Goal: Information Seeking & Learning: Learn about a topic

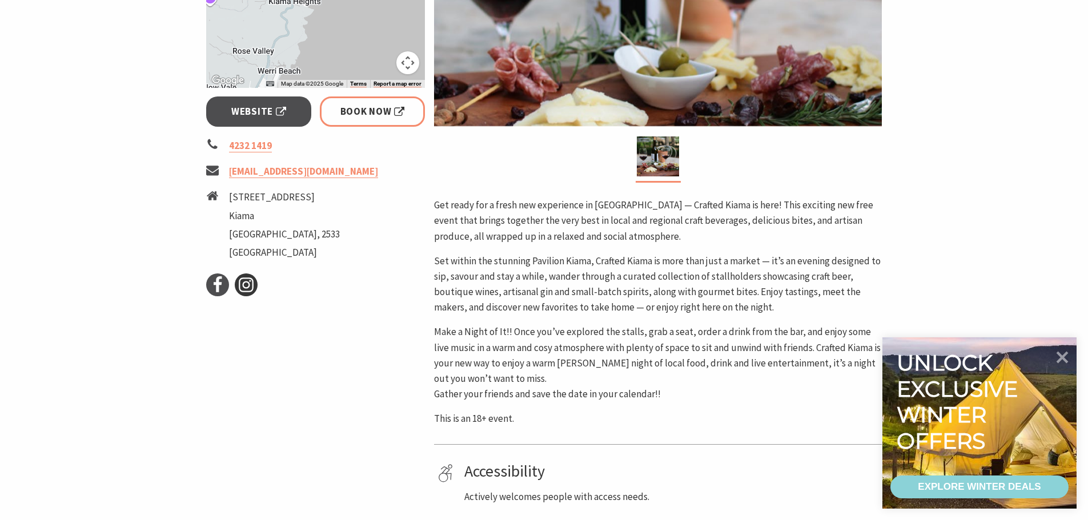
scroll to position [400, 0]
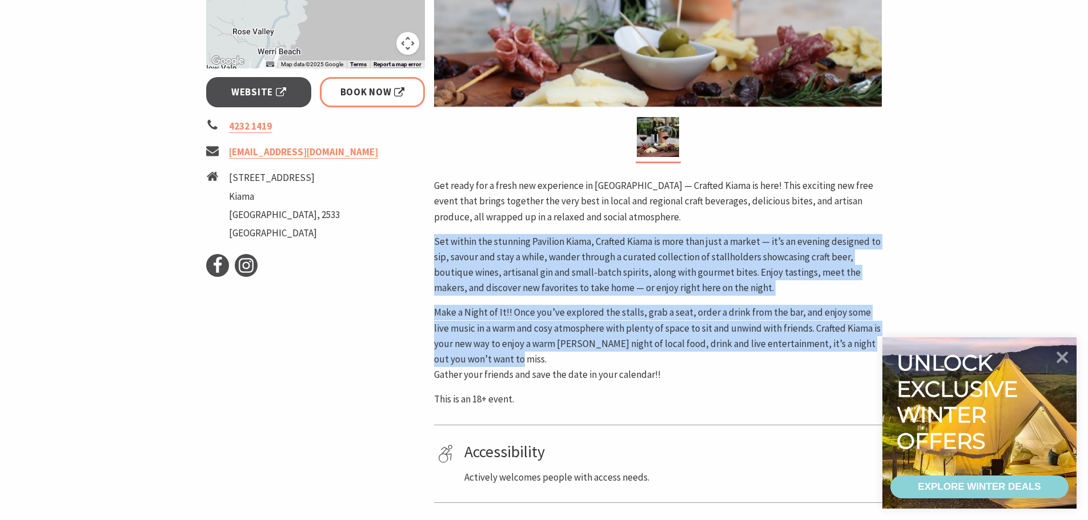
drag, startPoint x: 544, startPoint y: 362, endPoint x: 432, endPoint y: 247, distance: 160.8
click at [432, 247] on div "Area [GEOGRAPHIC_DATA] #Community Events #Food & Wine #Markets Get ready for a …" at bounding box center [658, 190] width 457 height 812
copy div "Set within the stunning Pavilion Kiama, Crafted Kiama is more than just a marke…"
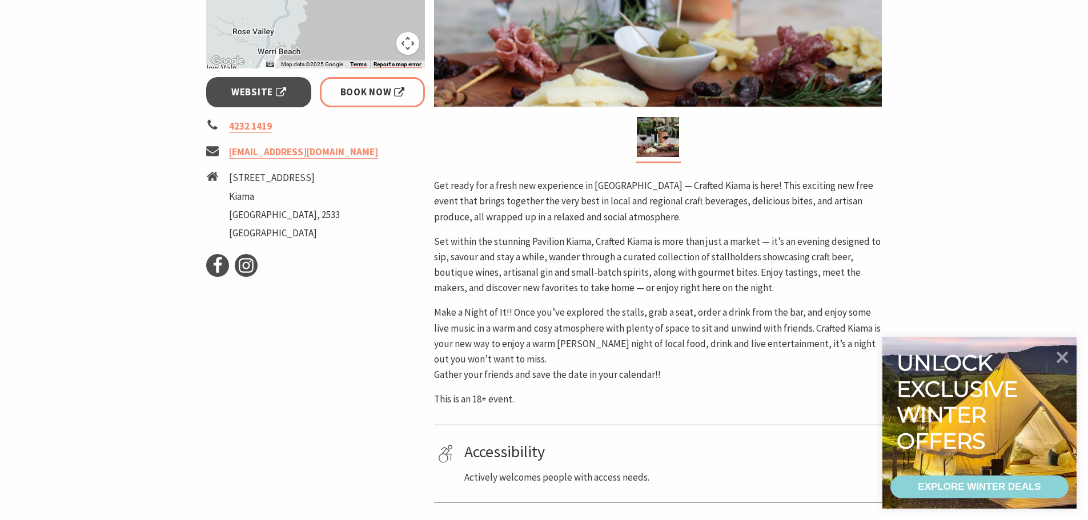
click at [548, 188] on p "Get ready for a fresh new experience in [GEOGRAPHIC_DATA] — Crafted Kiama is he…" at bounding box center [658, 201] width 448 height 47
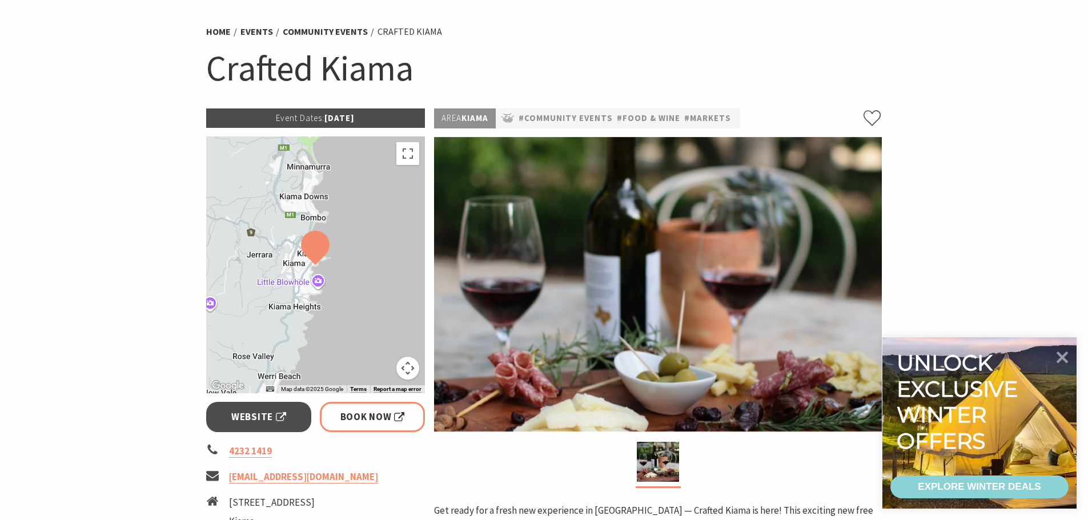
scroll to position [114, 0]
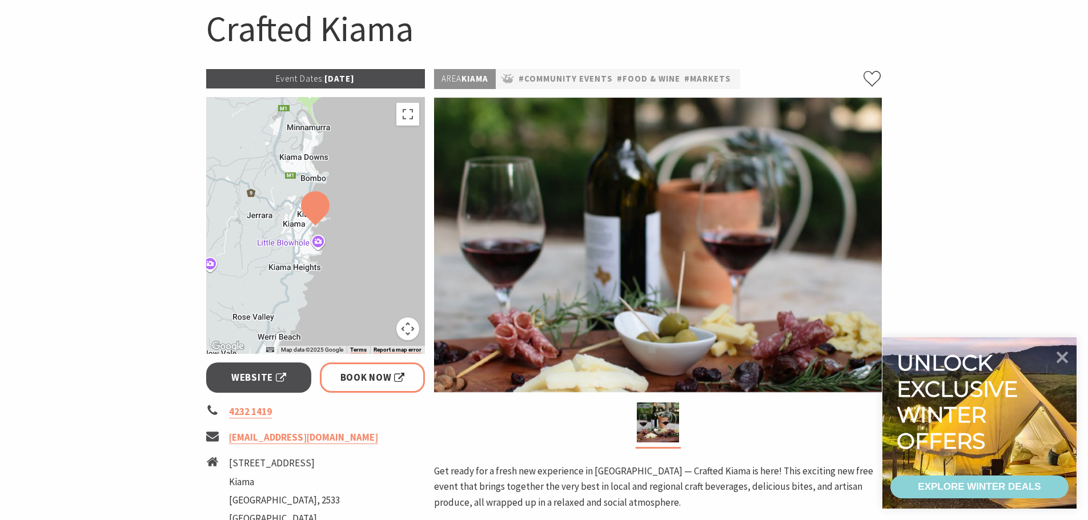
click at [567, 200] on img at bounding box center [658, 245] width 448 height 295
click at [655, 419] on img at bounding box center [658, 423] width 42 height 40
click at [617, 224] on img at bounding box center [658, 245] width 448 height 295
